Goal: Information Seeking & Learning: Learn about a topic

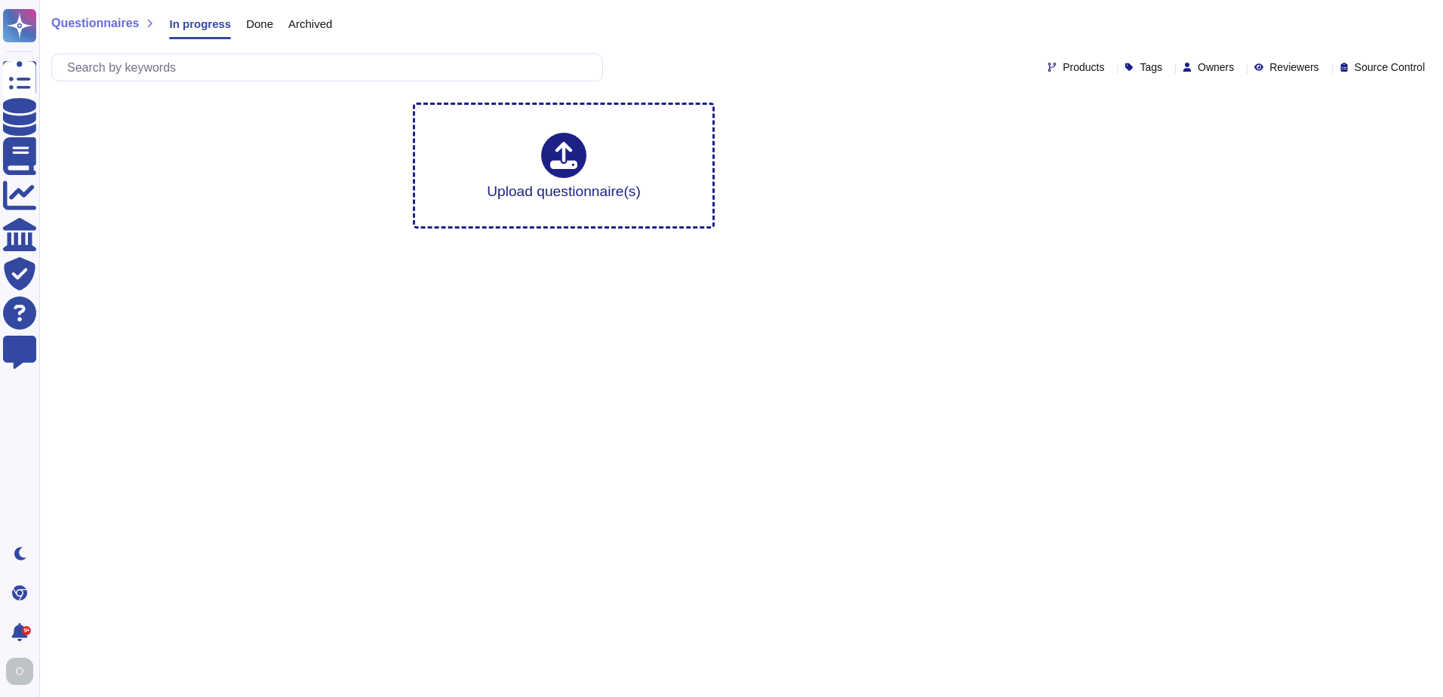
click at [250, 23] on span "Done" at bounding box center [259, 23] width 27 height 11
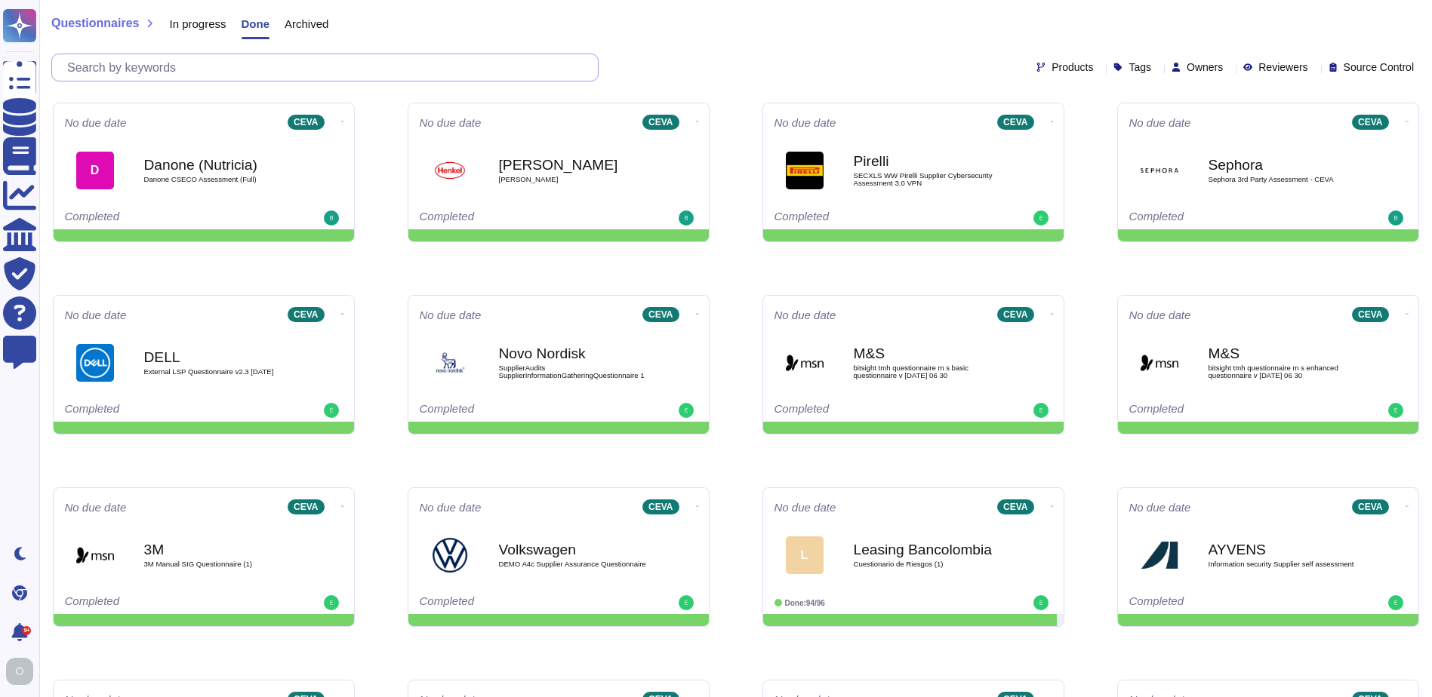
click at [270, 68] on input "text" at bounding box center [329, 67] width 538 height 26
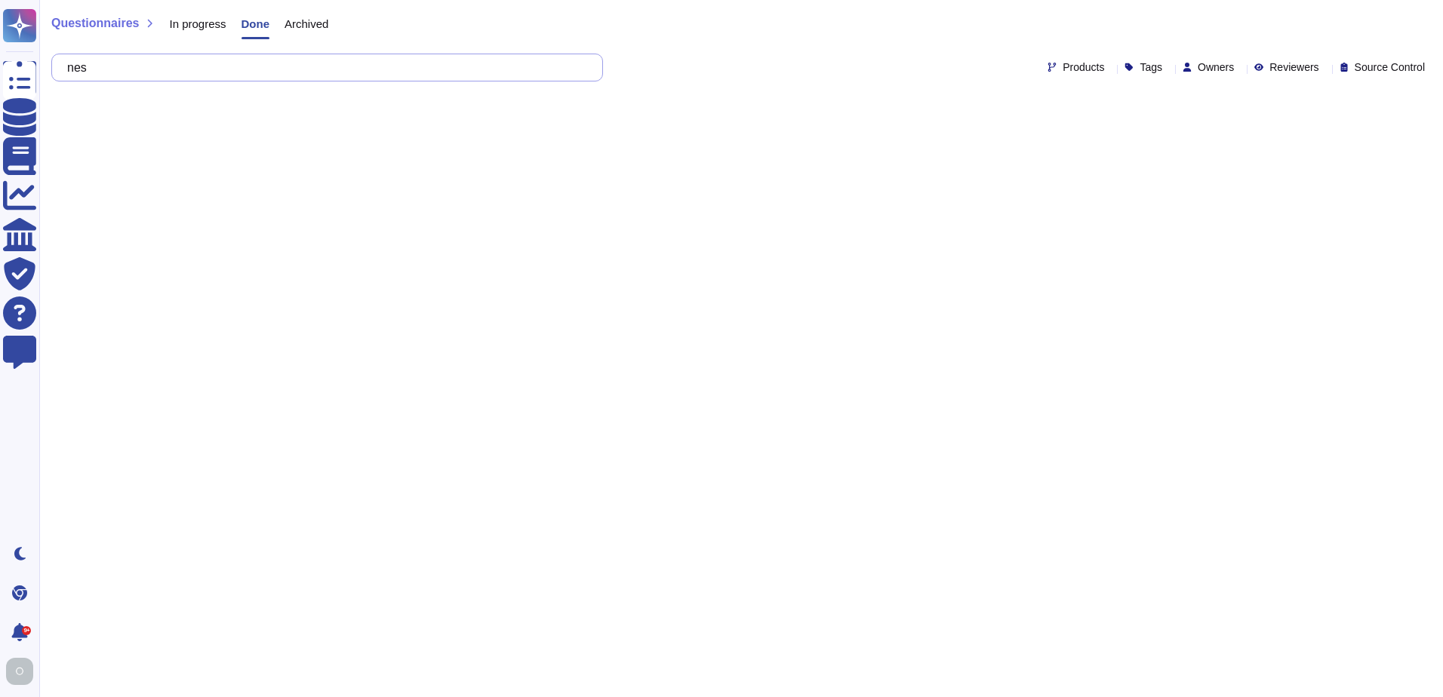
type input "nest"
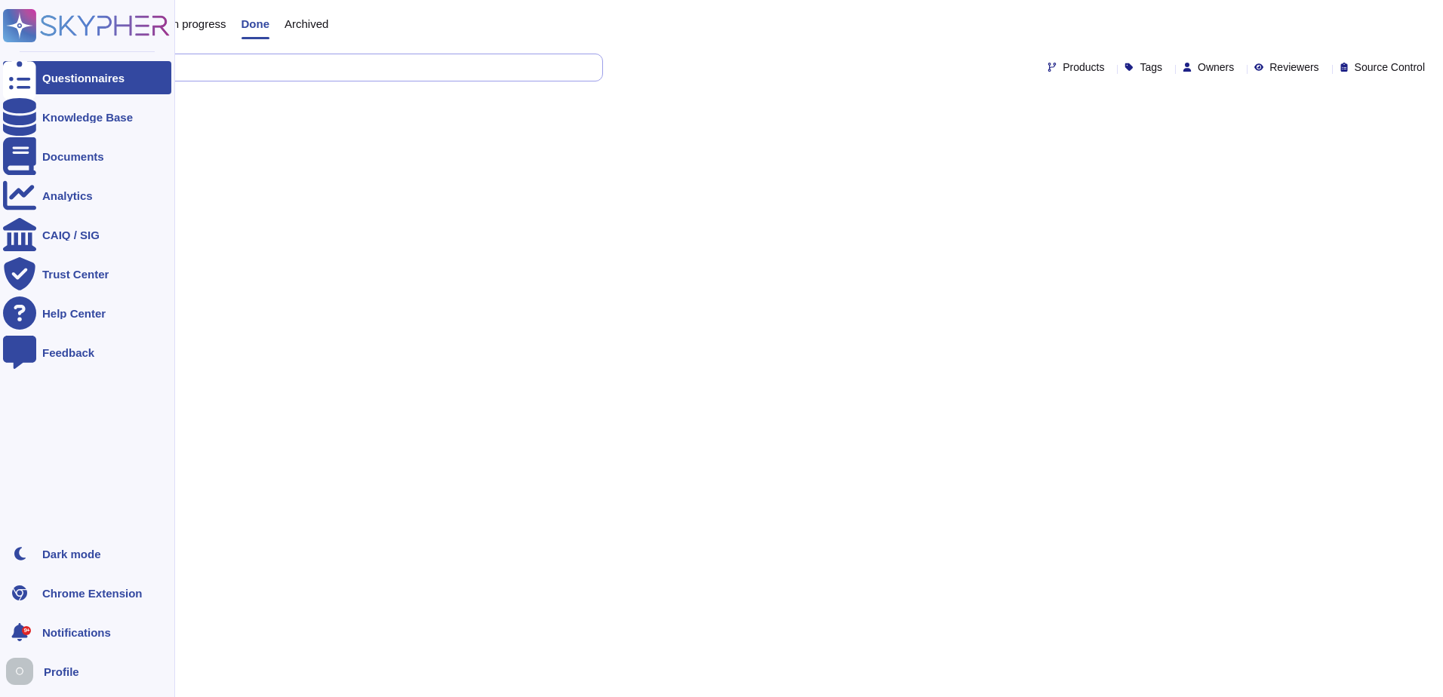
drag, startPoint x: 107, startPoint y: 66, endPoint x: 13, endPoint y: 79, distance: 95.3
click at [13, 79] on div "Questionnaires Knowledge Base Documents Analytics CAIQ / SIG Trust Center Help …" at bounding box center [721, 57] width 1443 height 115
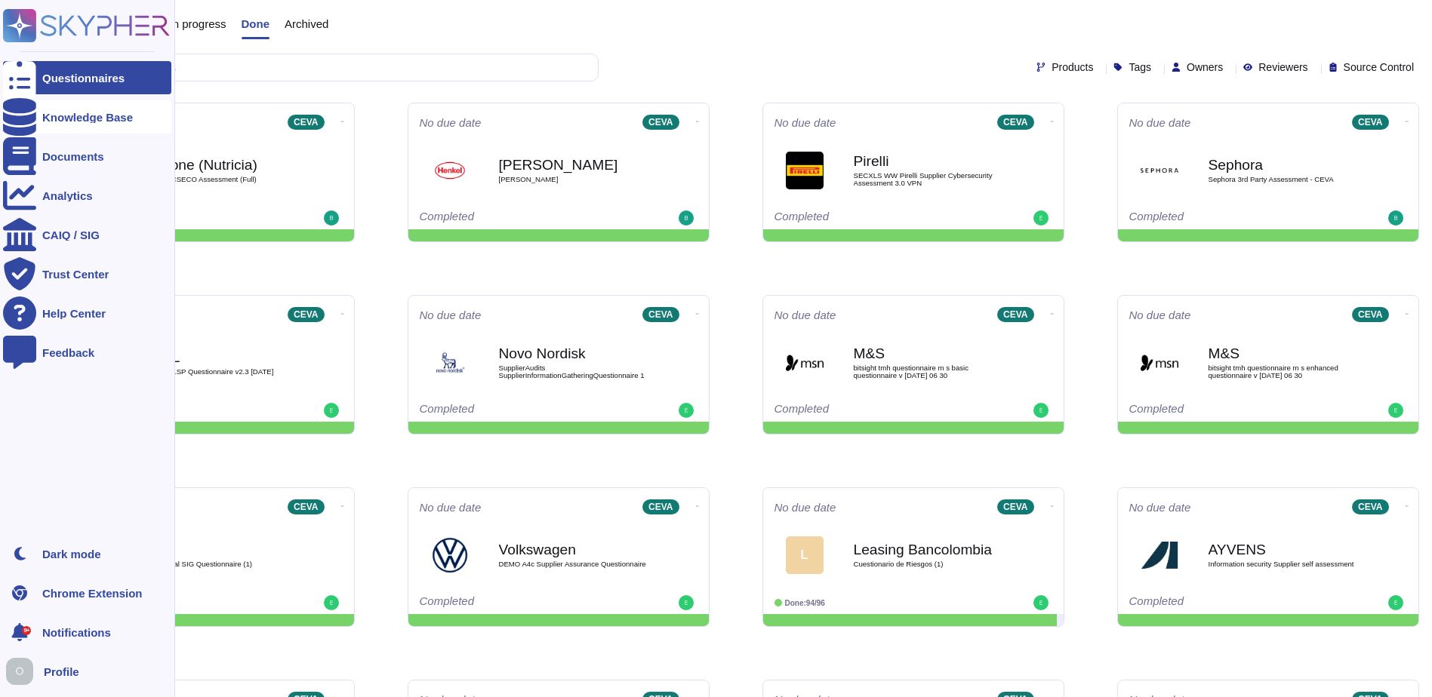
click at [79, 110] on div "Knowledge Base" at bounding box center [87, 116] width 168 height 33
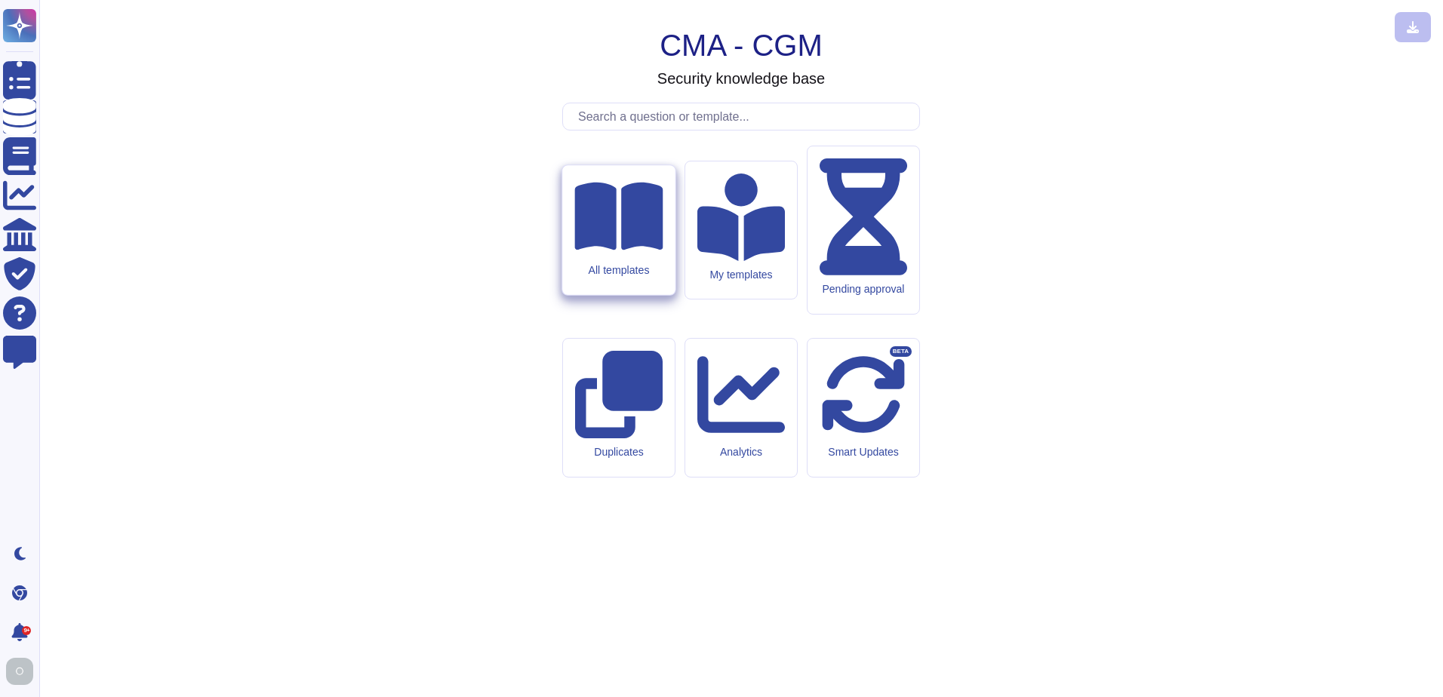
click at [623, 251] on icon at bounding box center [618, 217] width 88 height 68
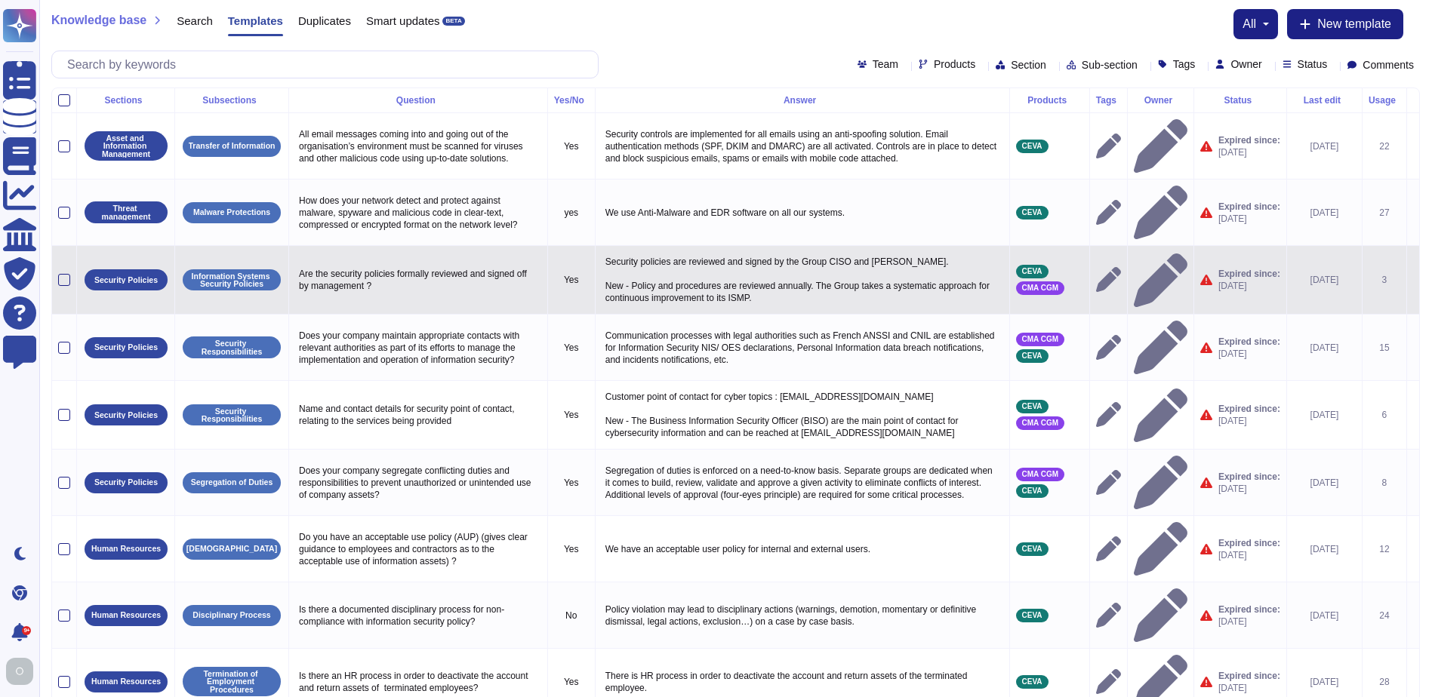
click at [1233, 280] on span "[DATE]" at bounding box center [1249, 286] width 62 height 12
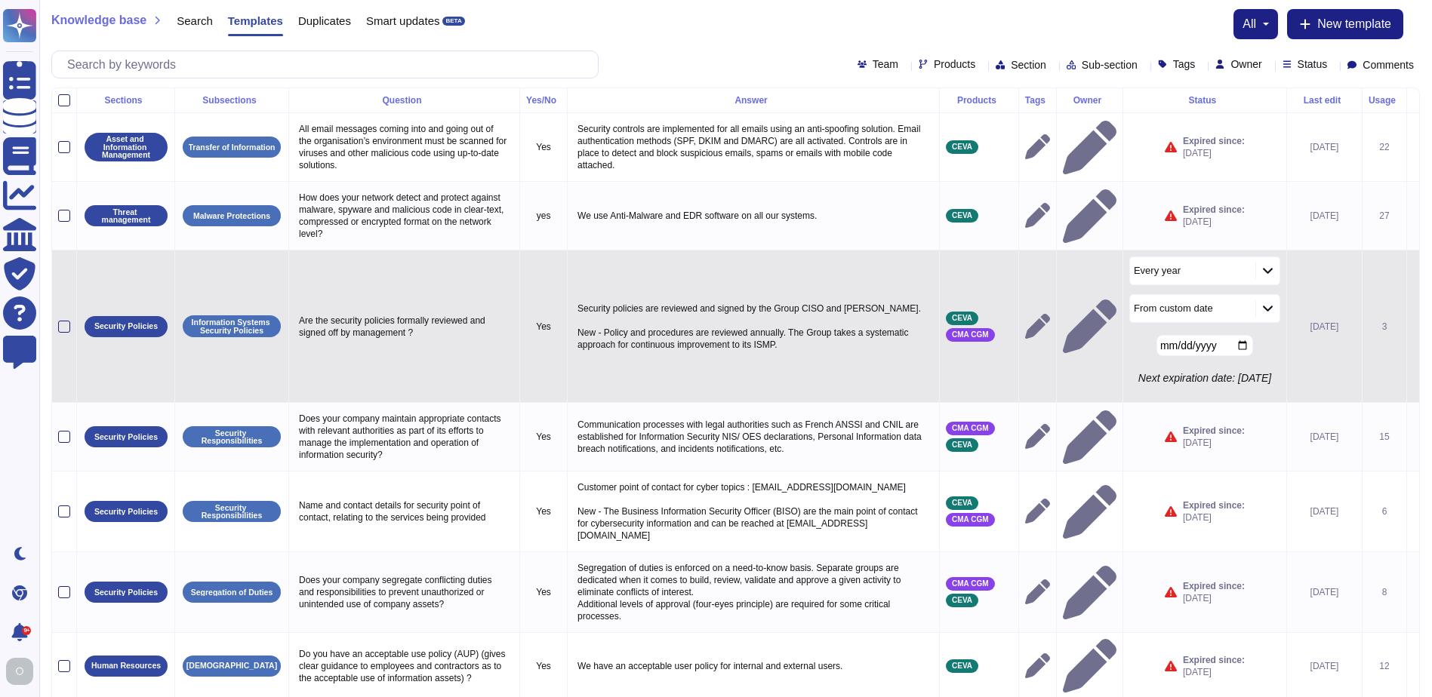
click at [1230, 347] on input "[DATE]" at bounding box center [1204, 345] width 97 height 21
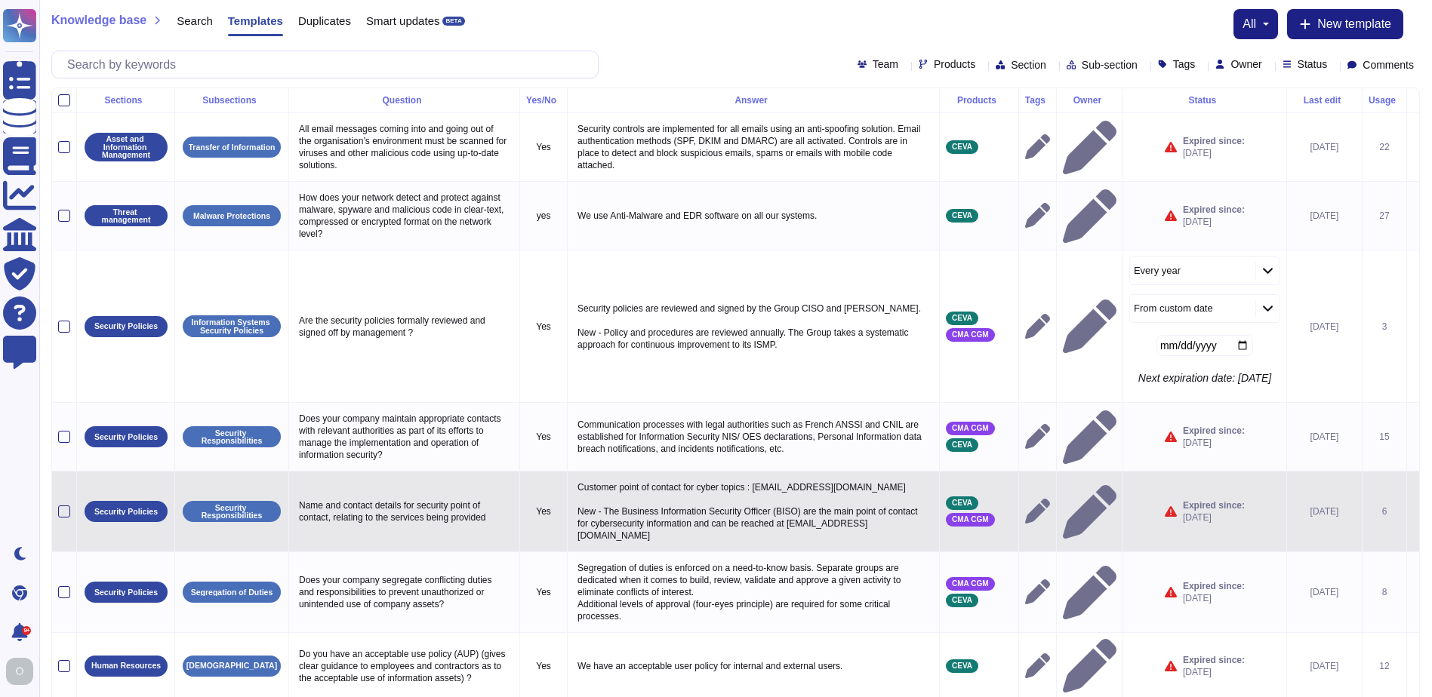
click at [1026, 364] on tbody "Asset and Information Management Transfer of Information All email messages com…" at bounding box center [735, 506] width 1367 height 786
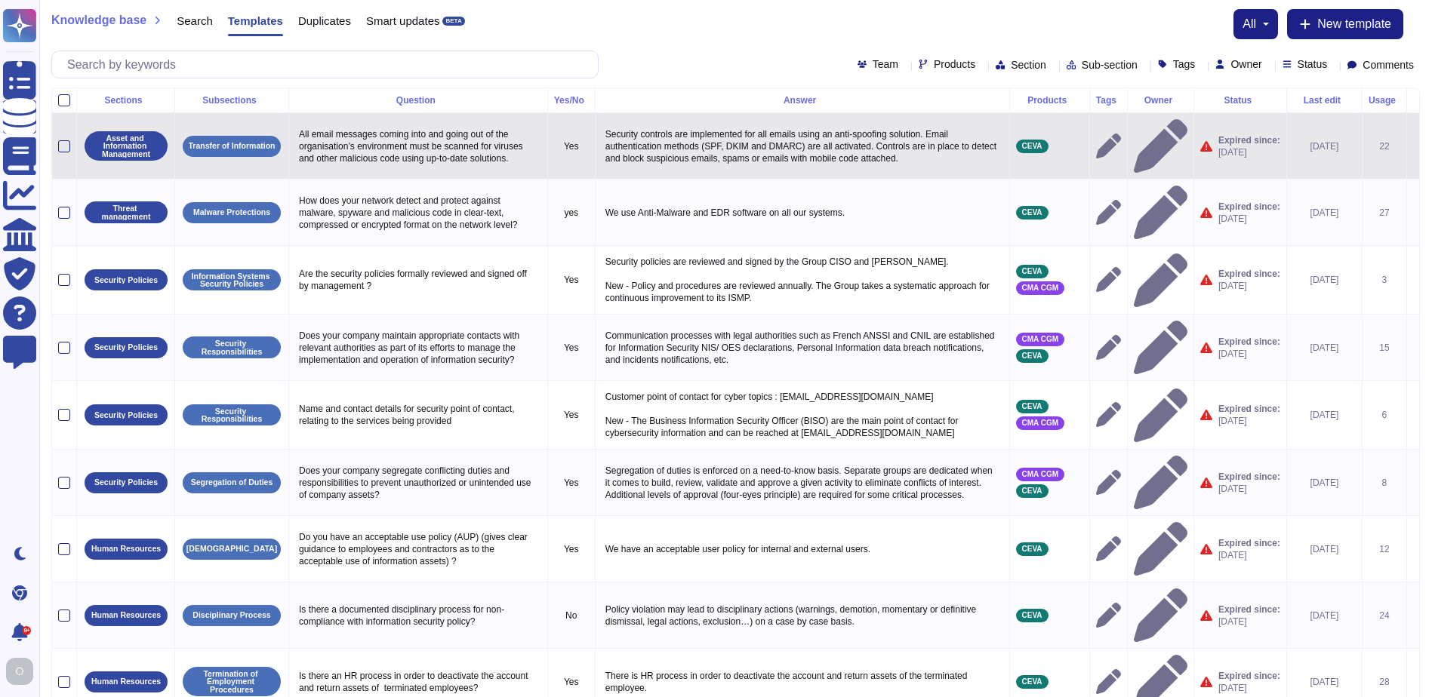
click at [628, 140] on p "Security controls are implemented for all emails using an anti-spoofing solutio…" at bounding box center [803, 147] width 402 height 44
type textarea "Security controls are implemented for all emails using an anti-spoofing solutio…"
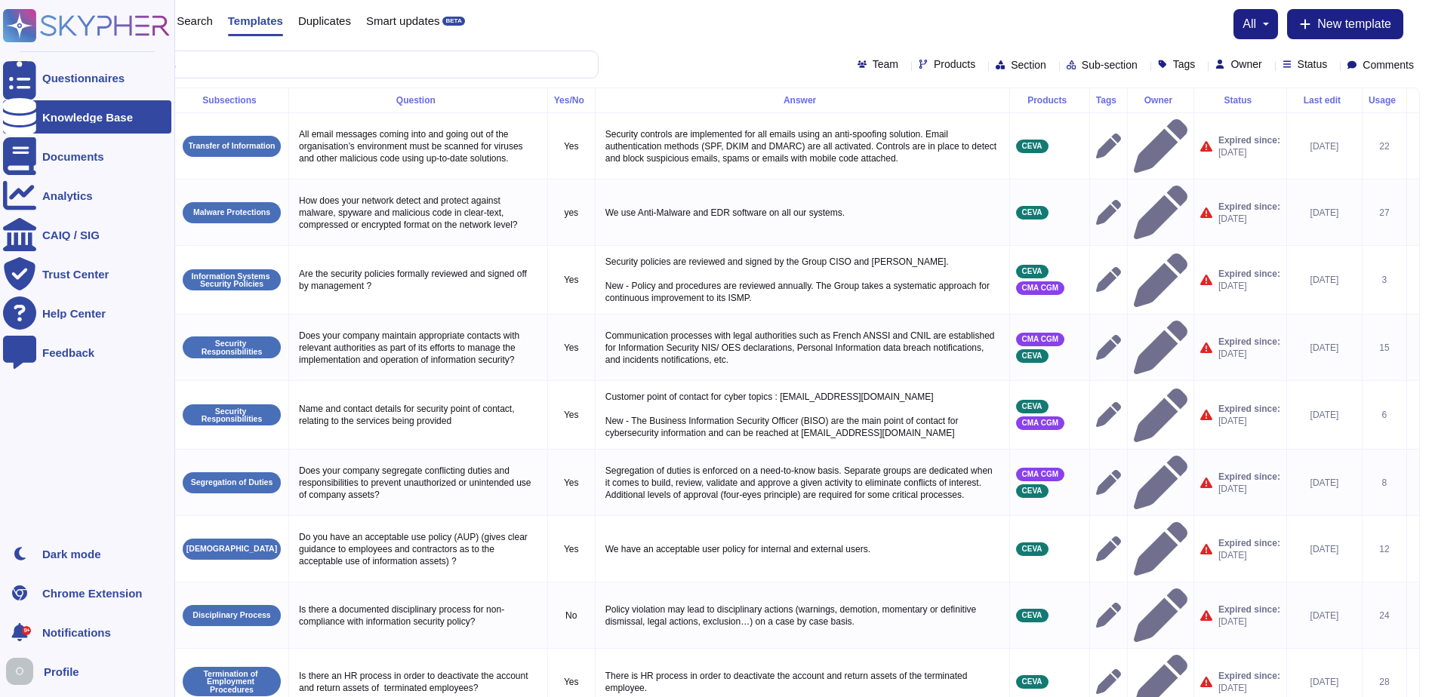
click at [58, 24] on icon at bounding box center [86, 25] width 167 height 33
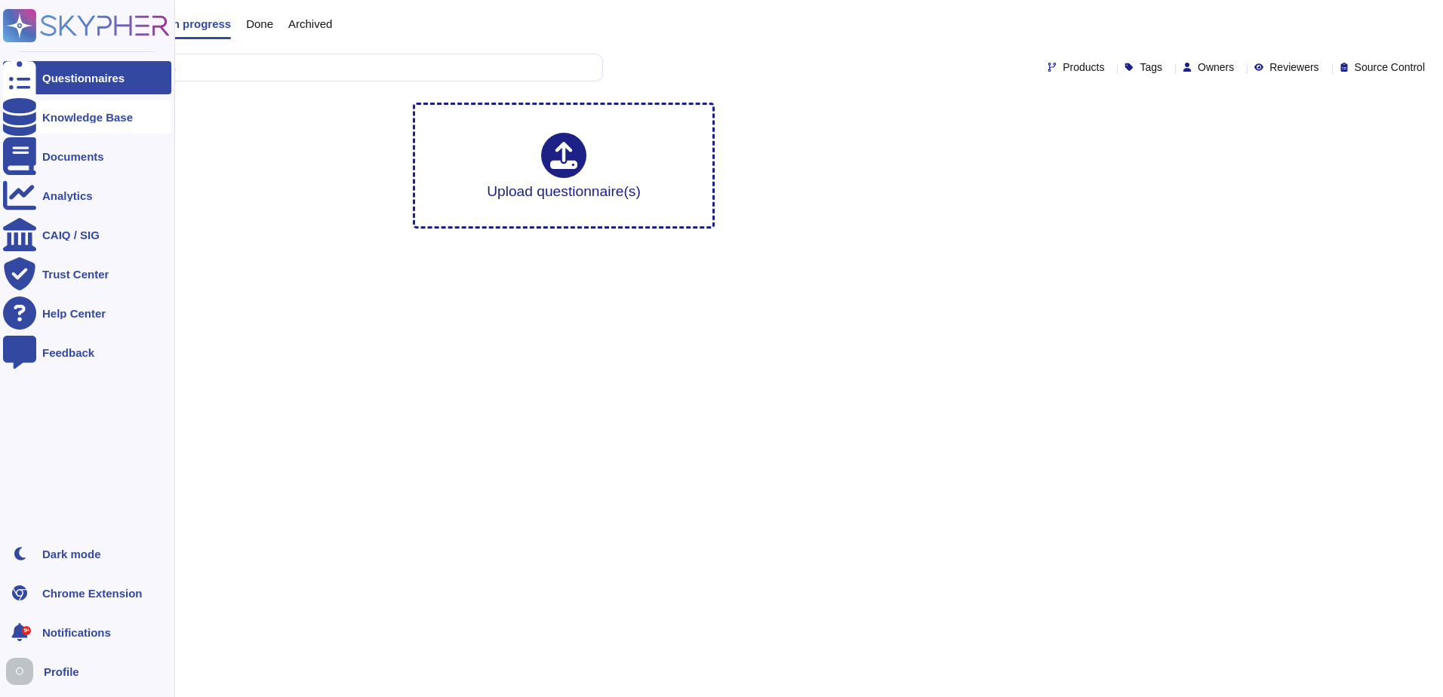
click at [26, 117] on div at bounding box center [19, 116] width 33 height 33
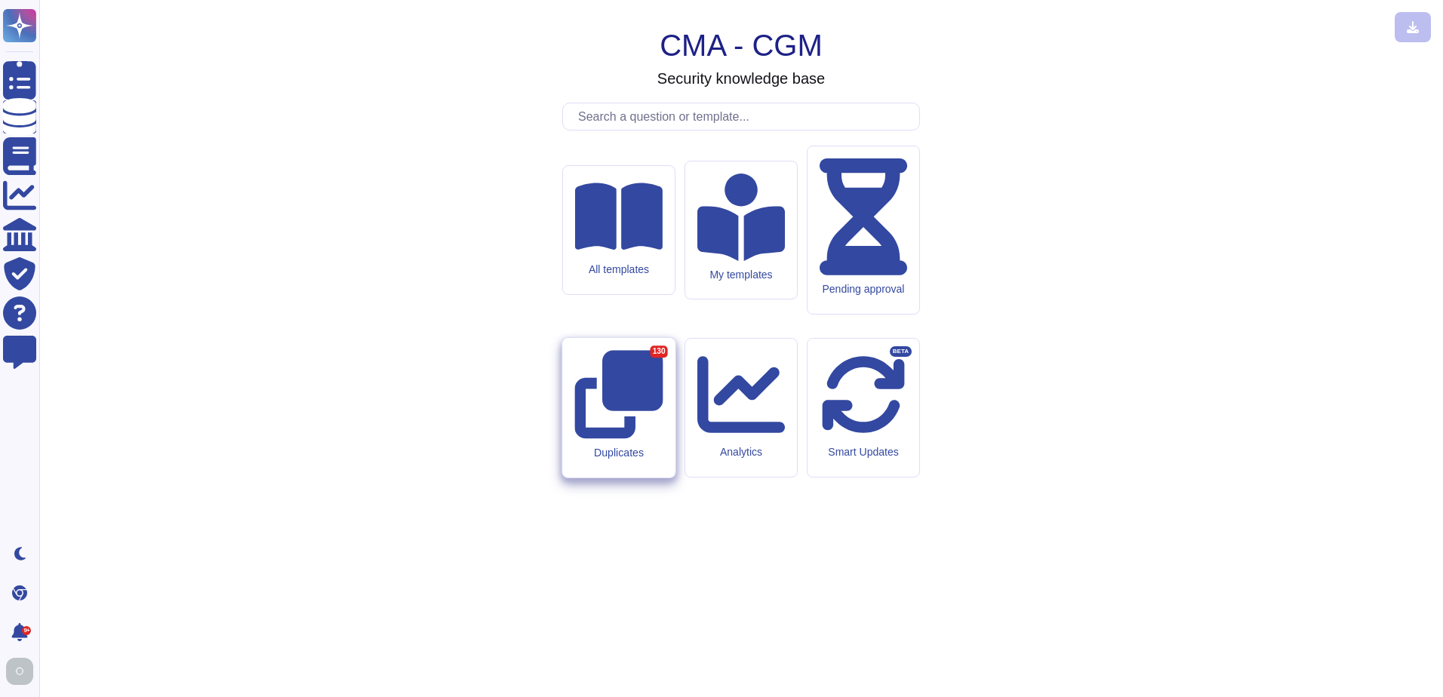
click at [615, 406] on icon at bounding box center [618, 394] width 88 height 88
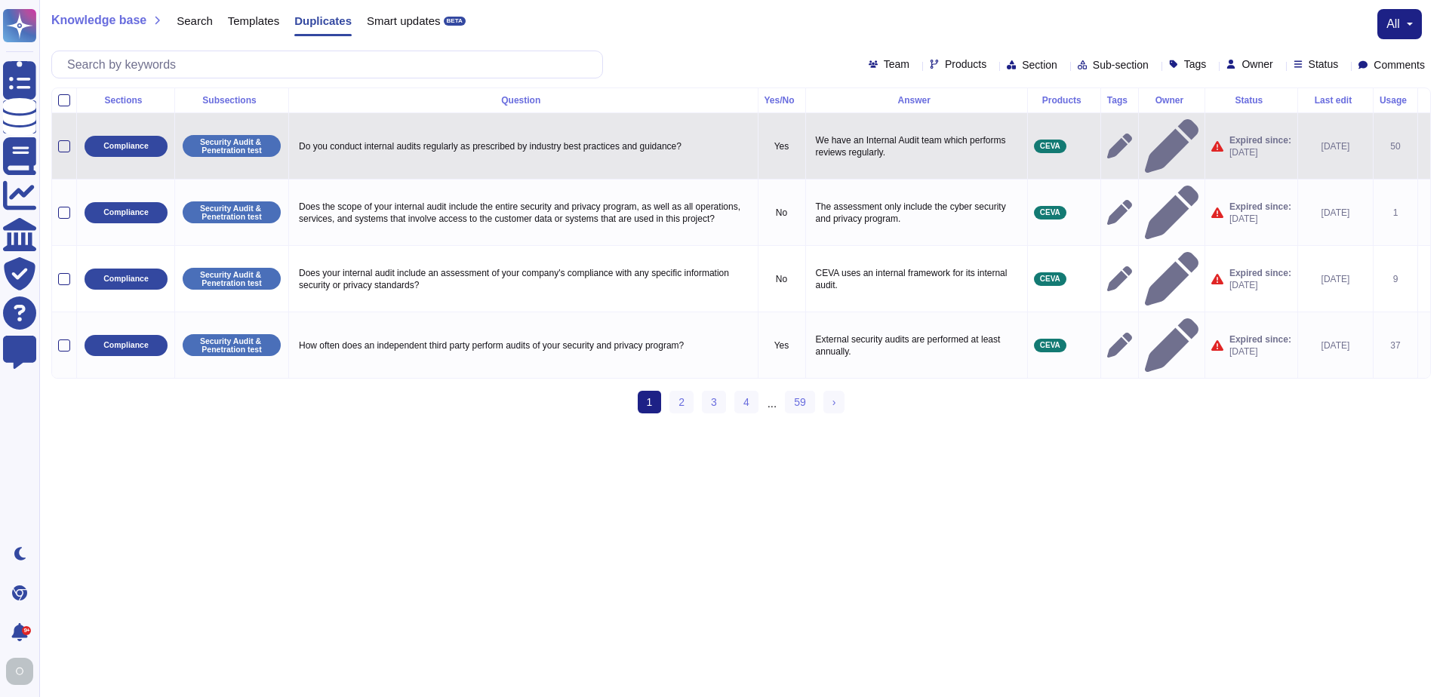
click at [488, 138] on p "Do you conduct internal audits regularly as prescribed by industry best practic…" at bounding box center [523, 147] width 457 height 20
type textarea "Do you conduct internal audits regularly as prescribed by industry best practic…"
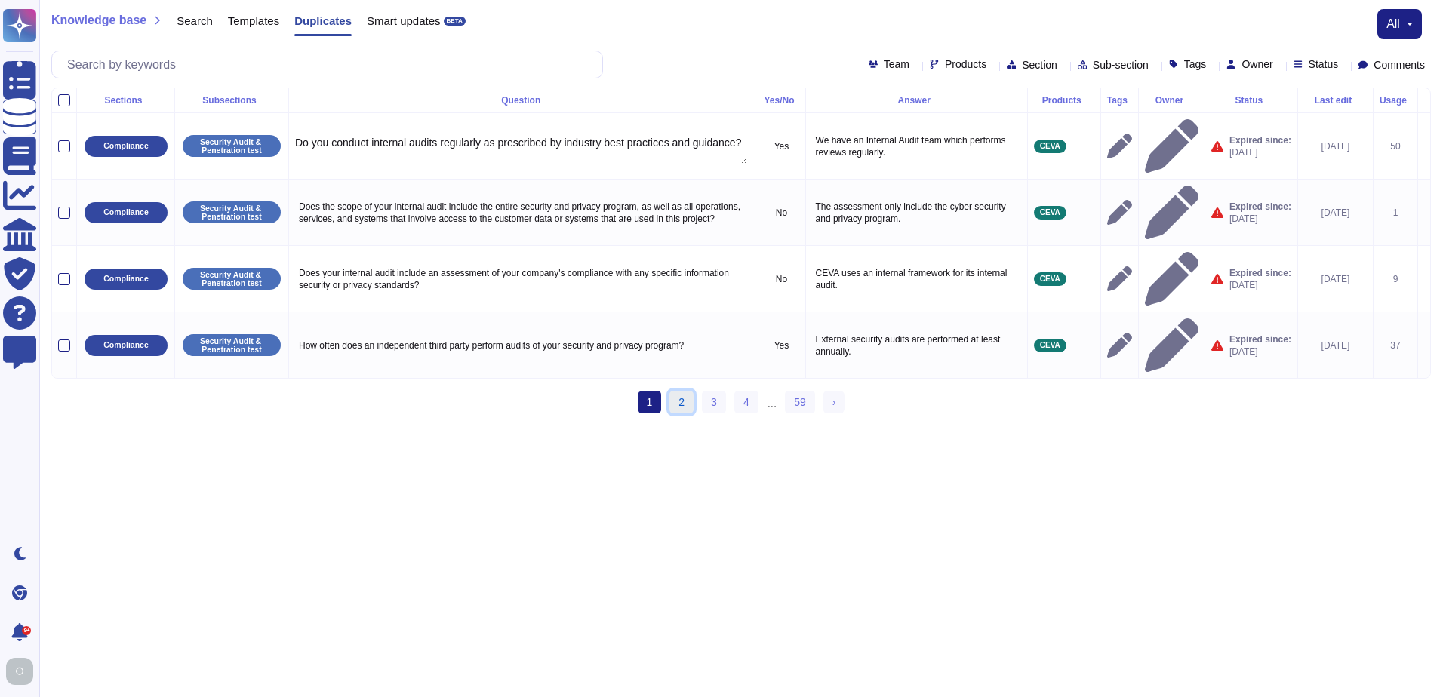
click at [686, 391] on link "2" at bounding box center [681, 402] width 24 height 23
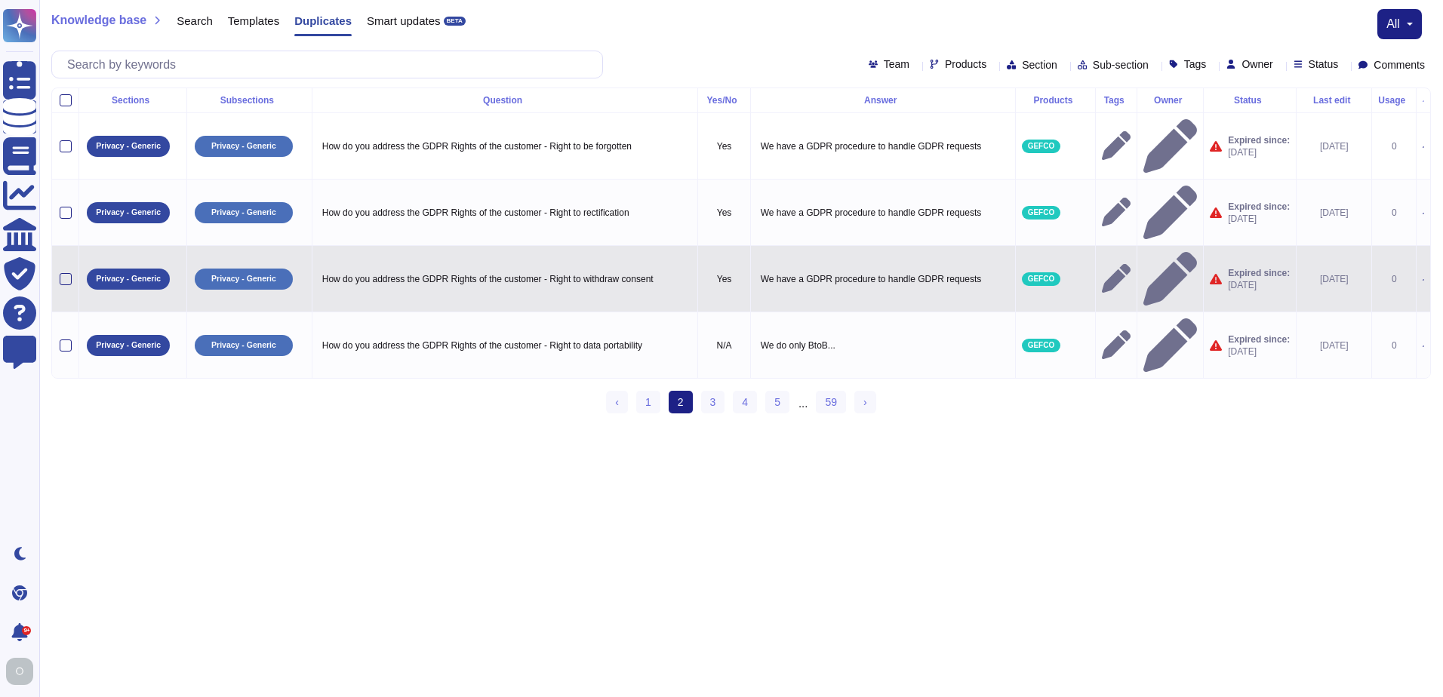
click at [64, 273] on div at bounding box center [66, 279] width 12 height 12
click at [0, 0] on input "checkbox" at bounding box center [0, 0] width 0 height 0
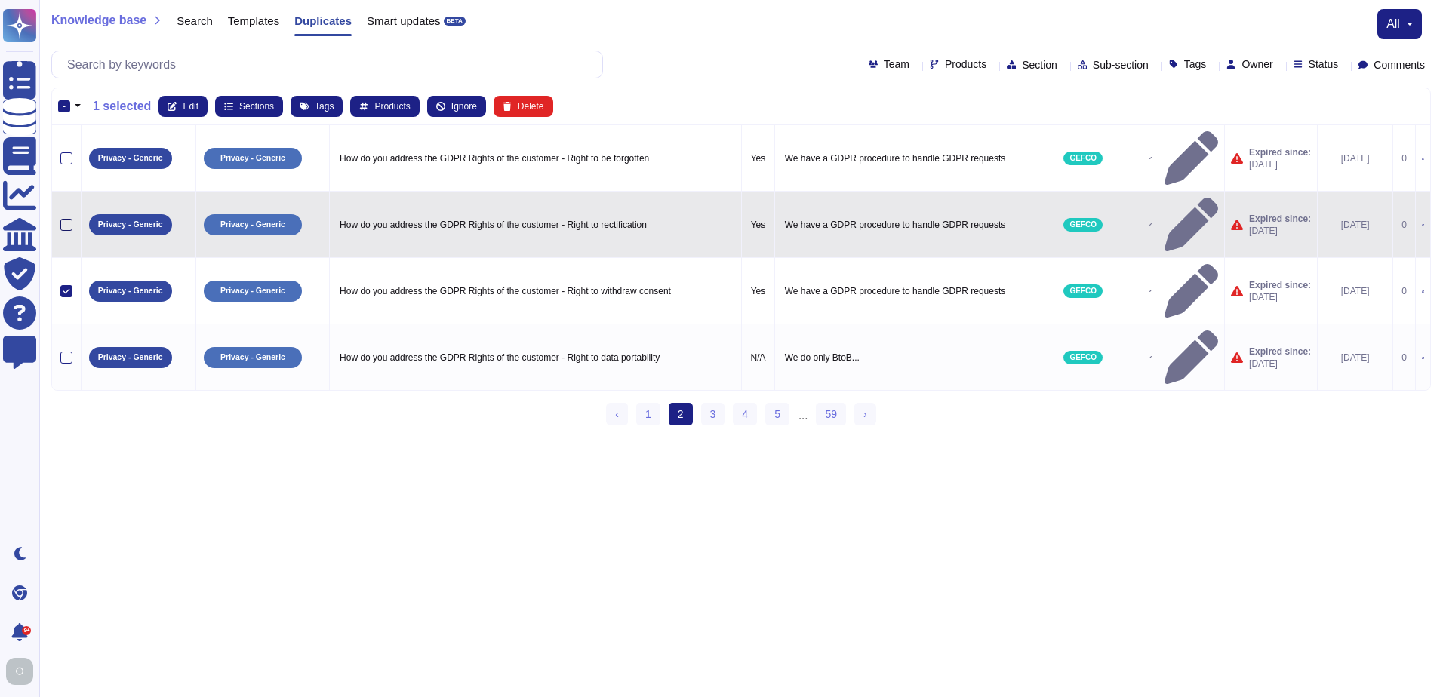
click at [64, 219] on div at bounding box center [66, 225] width 12 height 12
click at [0, 0] on input "checkbox" at bounding box center [0, 0] width 0 height 0
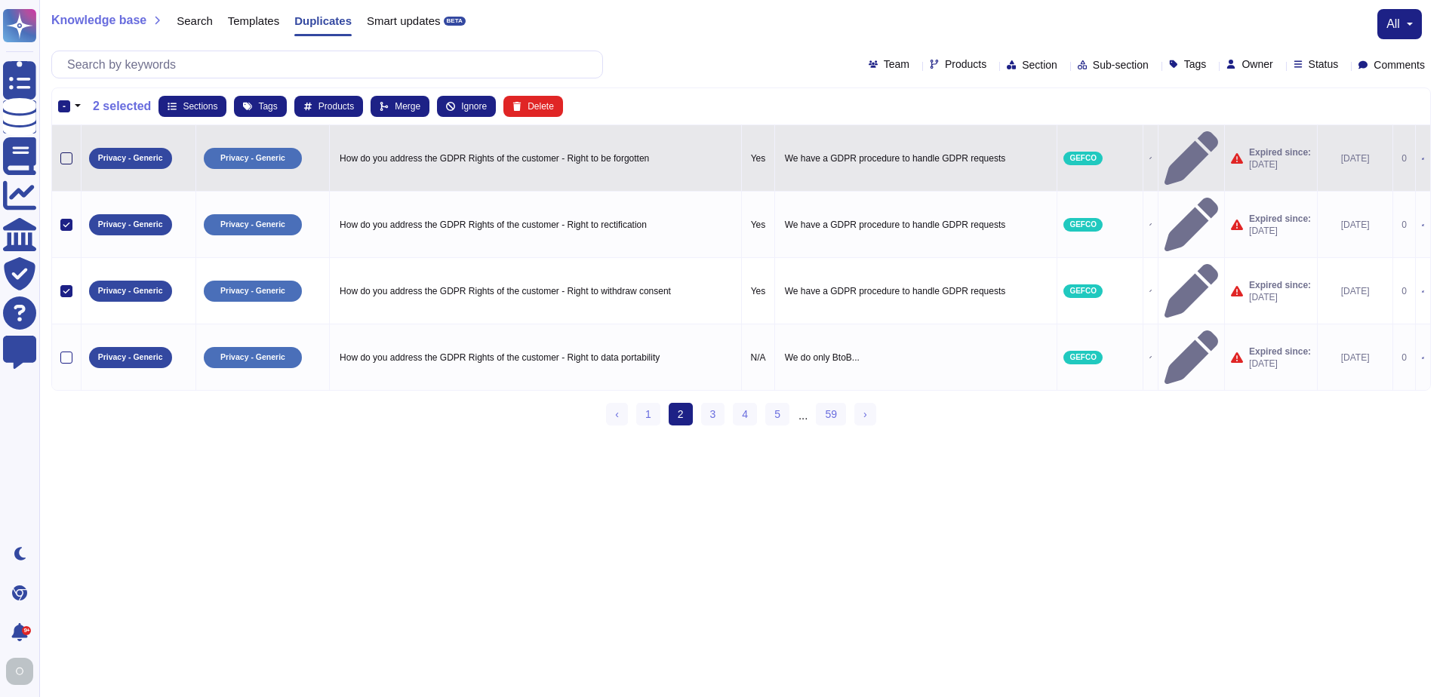
click at [64, 152] on div at bounding box center [66, 158] width 12 height 12
click at [0, 0] on input "checkbox" at bounding box center [0, 0] width 0 height 0
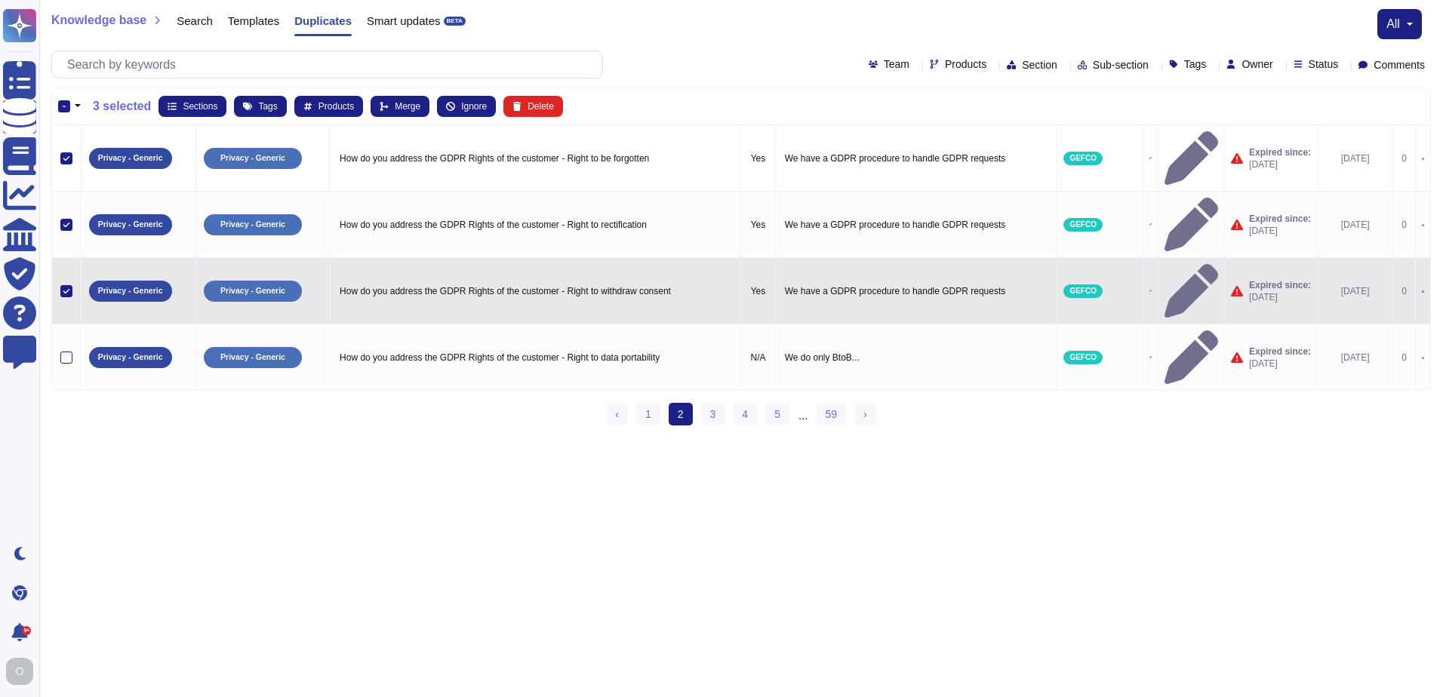
click at [69, 285] on div at bounding box center [66, 291] width 12 height 12
click at [0, 0] on input "checkbox" at bounding box center [0, 0] width 0 height 0
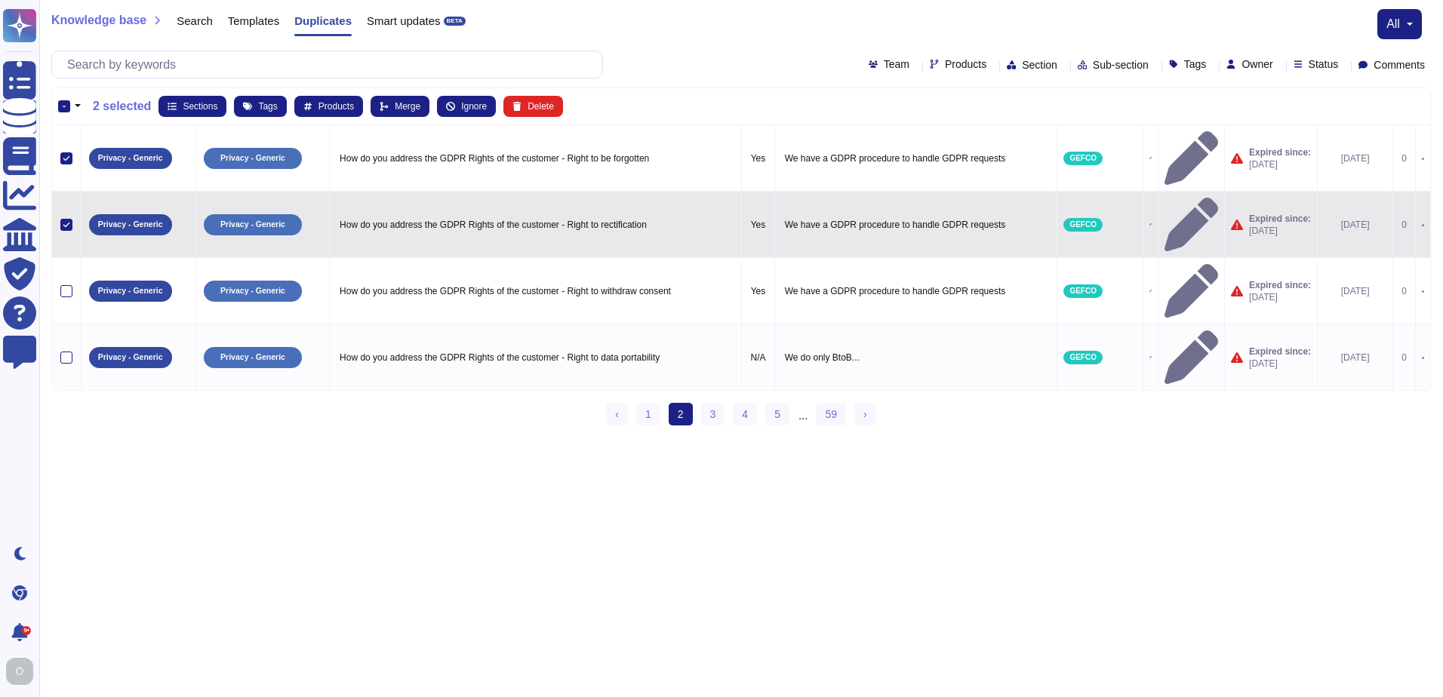
click at [67, 221] on icon at bounding box center [67, 225] width 8 height 8
click at [0, 0] on input "checkbox" at bounding box center [0, 0] width 0 height 0
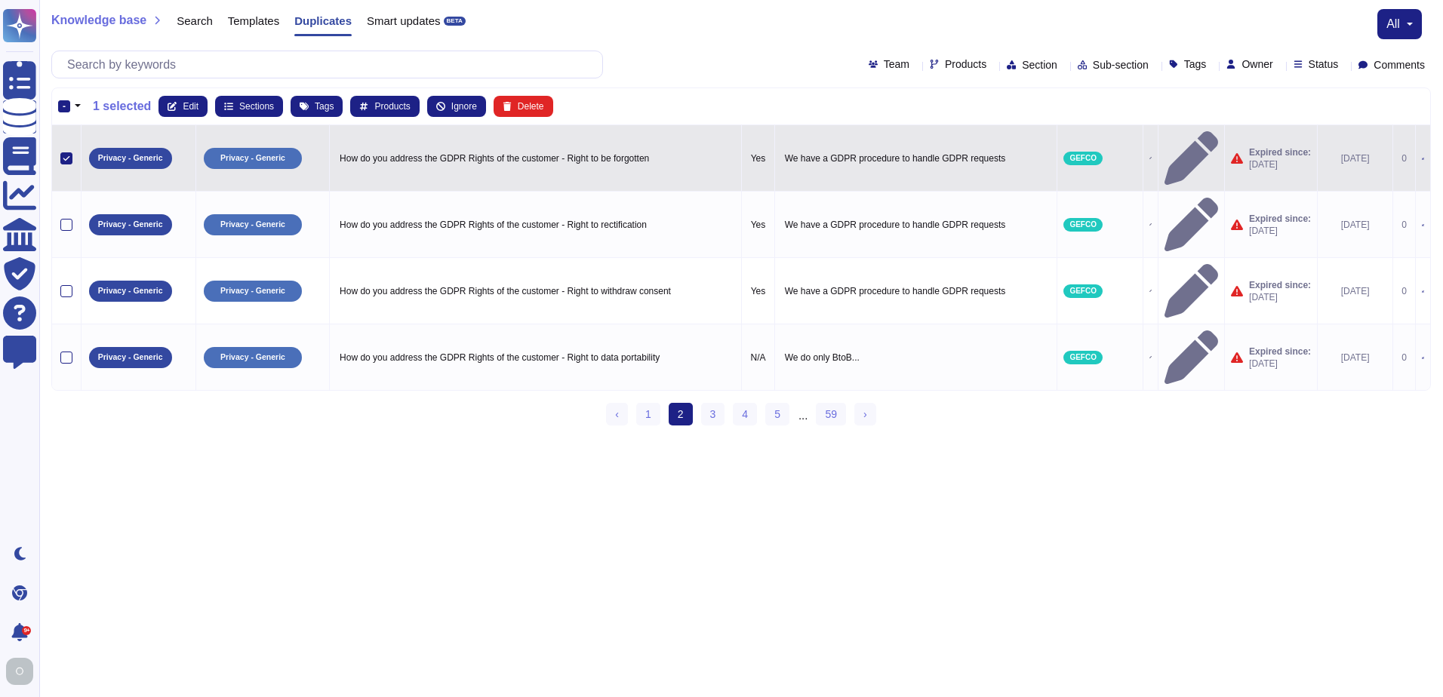
drag, startPoint x: 66, startPoint y: 142, endPoint x: 138, endPoint y: 197, distance: 90.4
click at [66, 155] on icon at bounding box center [67, 159] width 8 height 8
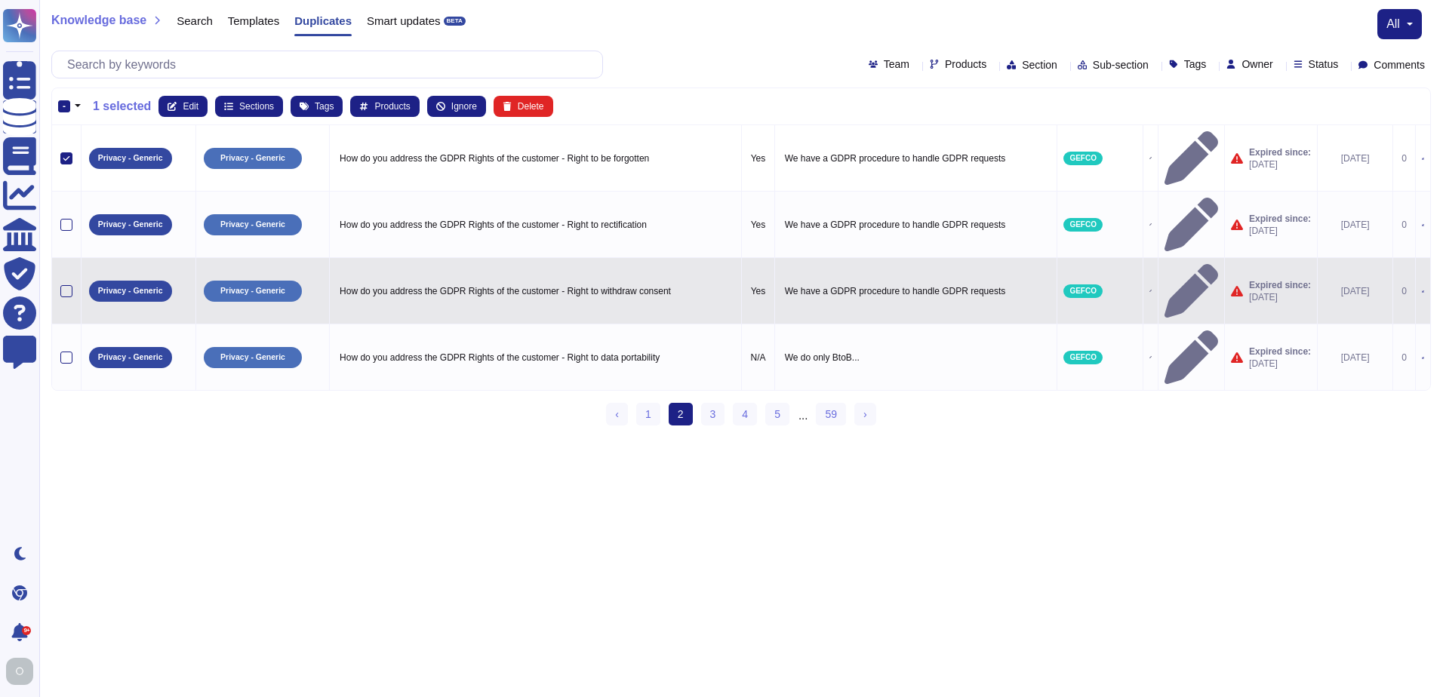
click at [0, 0] on input "checkbox" at bounding box center [0, 0] width 0 height 0
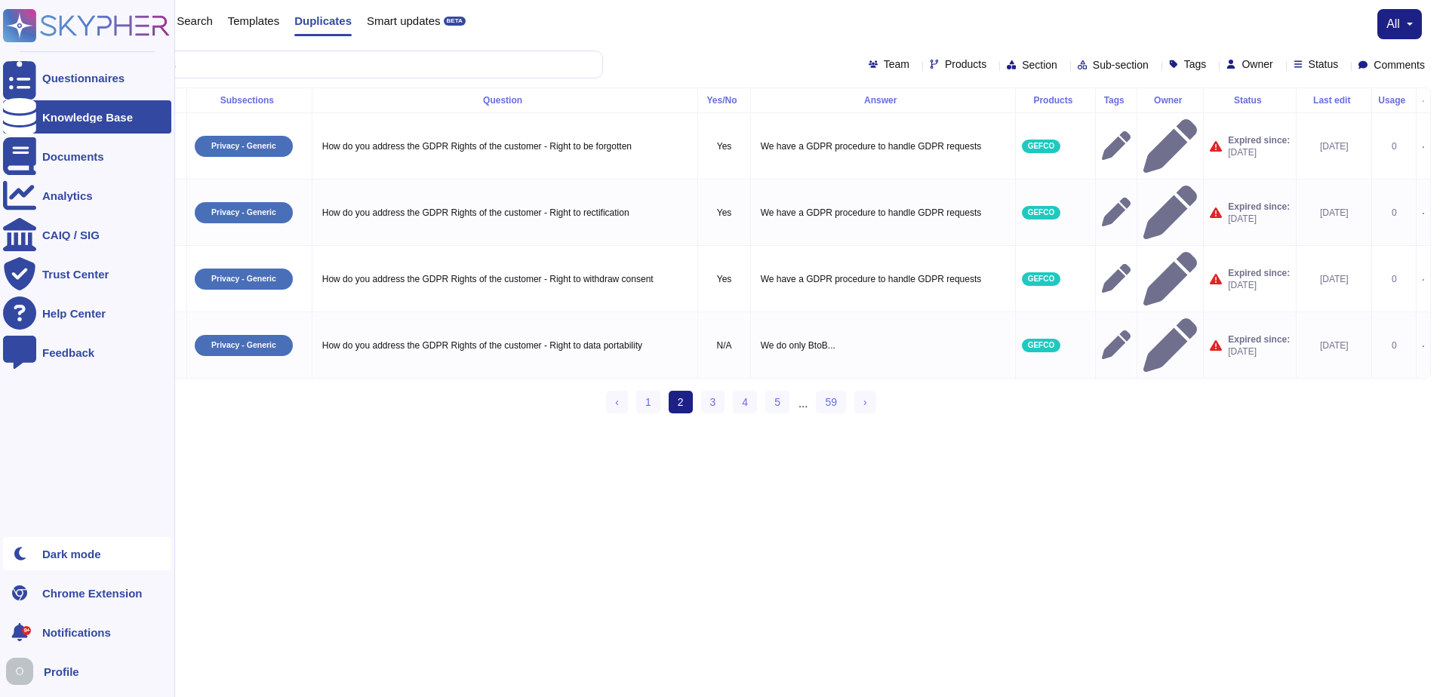
click at [92, 554] on div "Dark mode" at bounding box center [71, 554] width 59 height 11
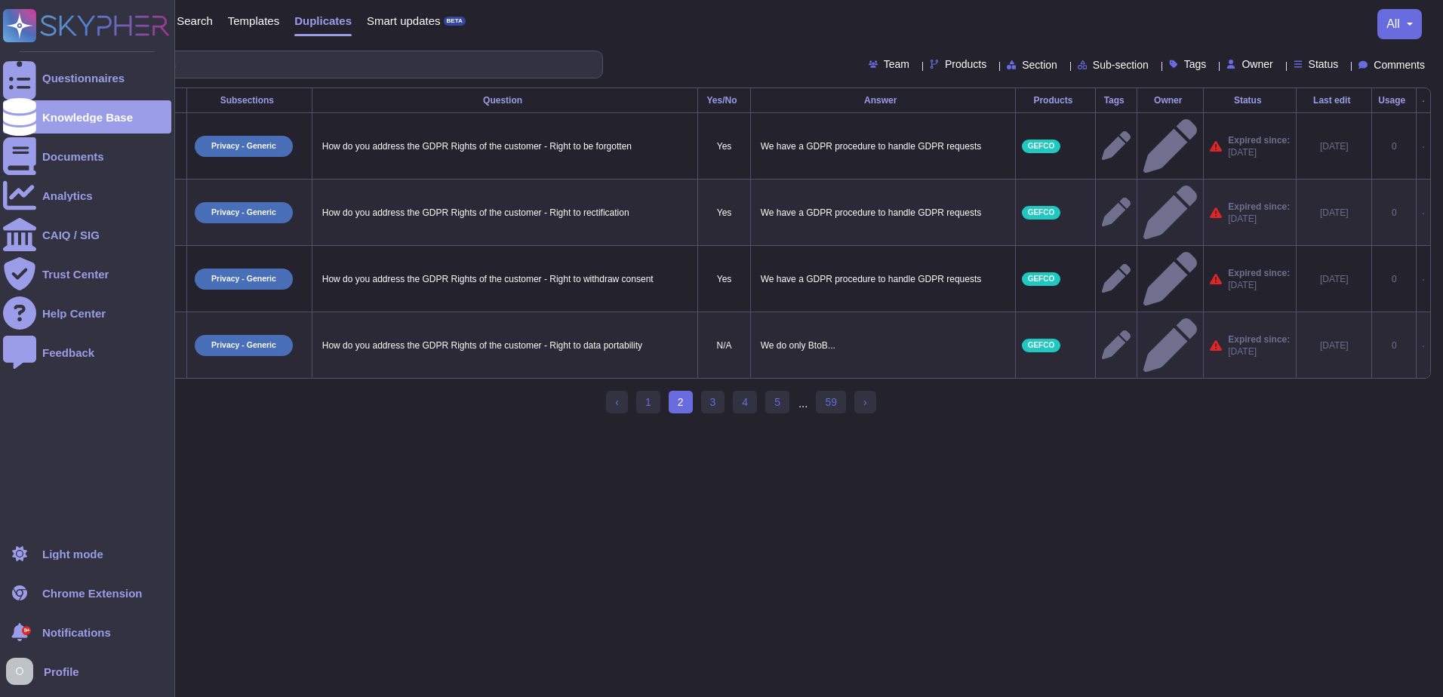
click at [63, 668] on span "Profile" at bounding box center [61, 671] width 35 height 11
